Goal: Task Accomplishment & Management: Manage account settings

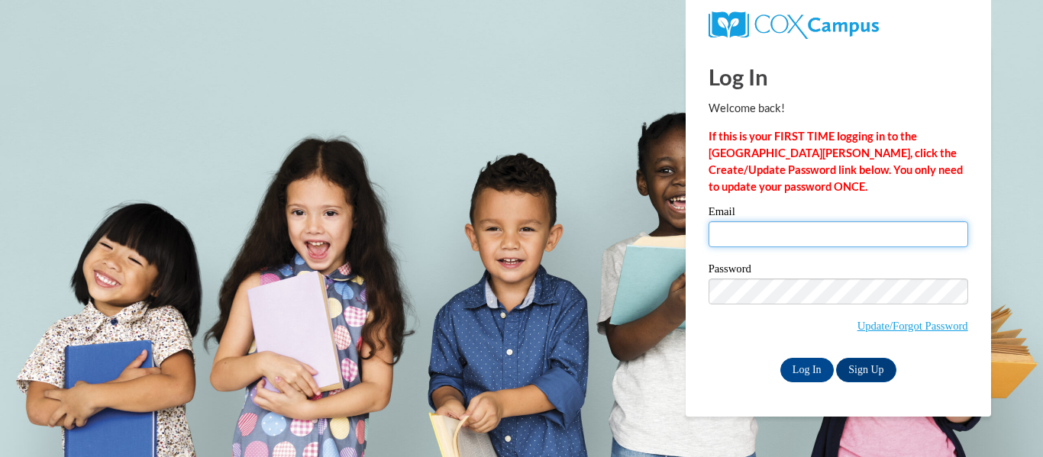
click at [794, 231] on input "Email" at bounding box center [838, 234] width 260 height 26
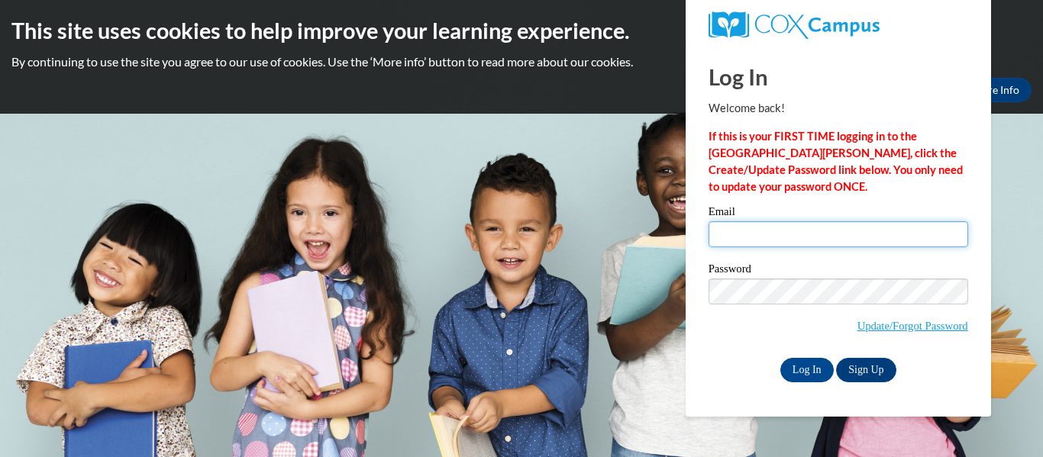
type input "kitssa@elkhorn.k12.wi.us"
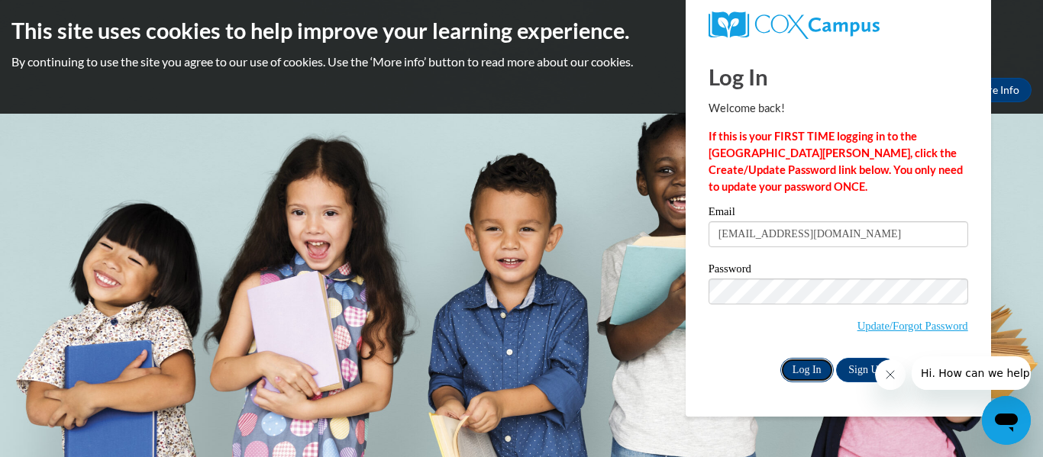
click at [802, 366] on input "Log In" at bounding box center [806, 370] width 53 height 24
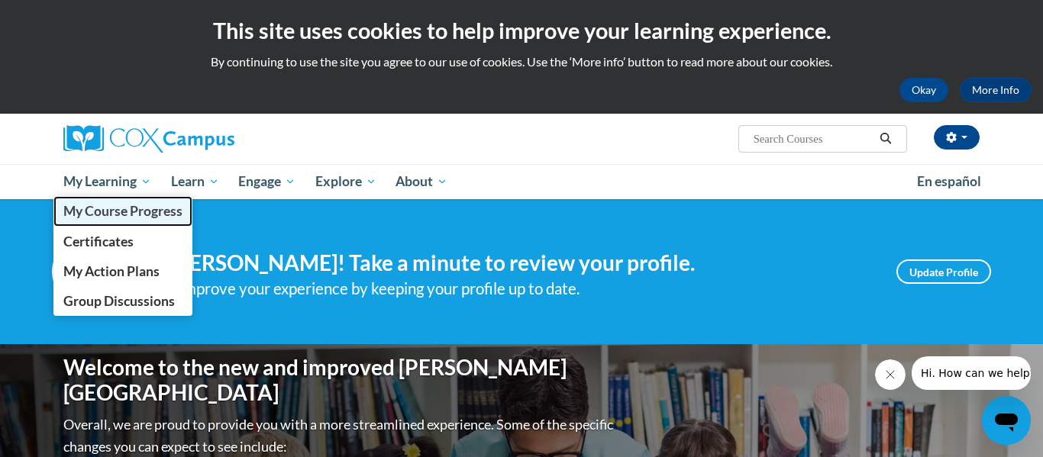
click at [108, 215] on span "My Course Progress" at bounding box center [122, 211] width 119 height 16
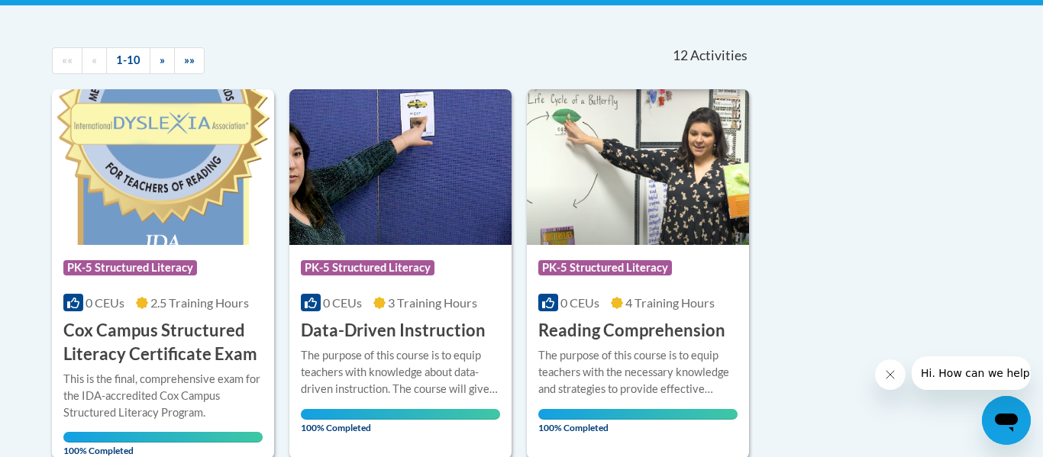
scroll to position [178, 0]
